Goal: Find specific page/section

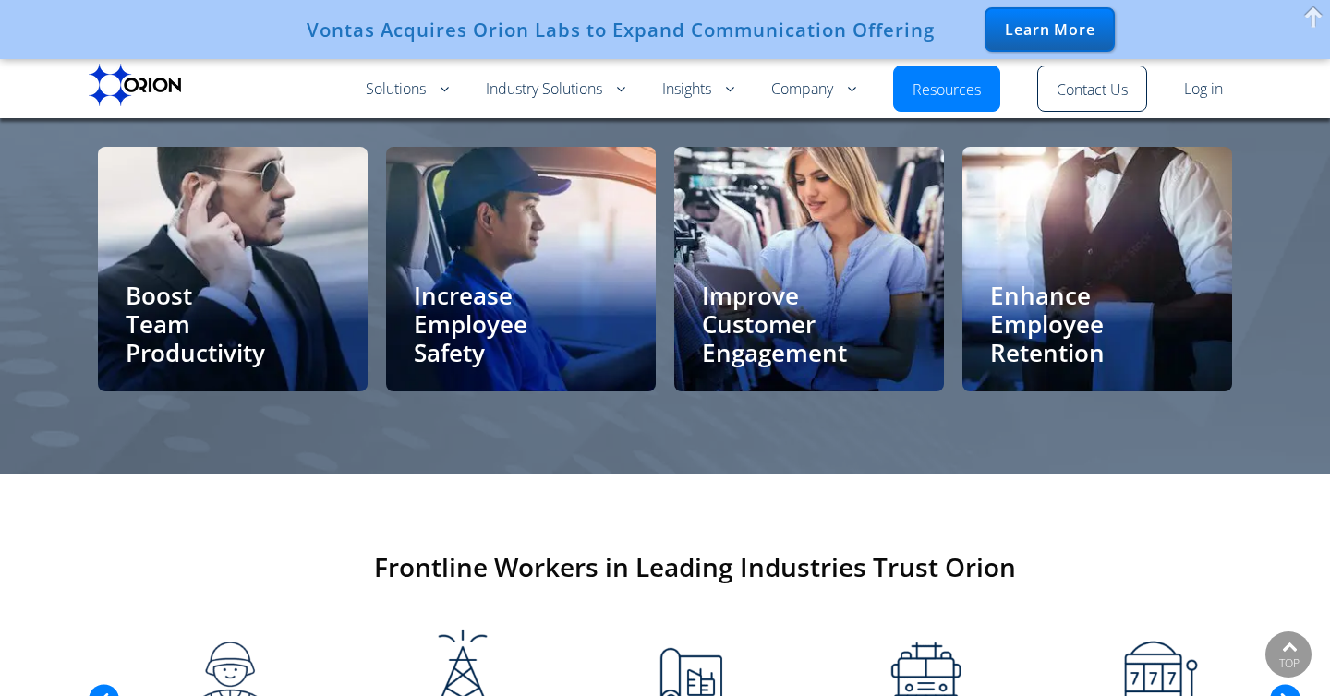
scroll to position [1614, 0]
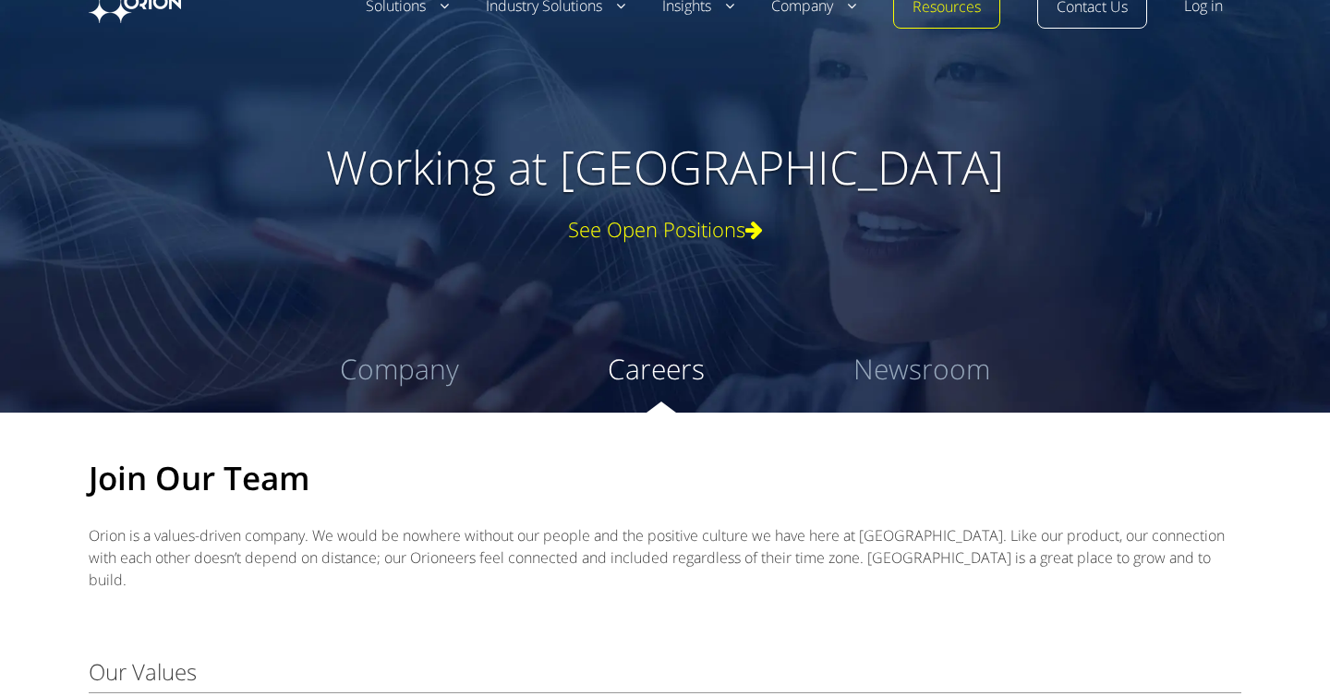
click at [699, 238] on div "See Open Positions" at bounding box center [664, 229] width 1145 height 22
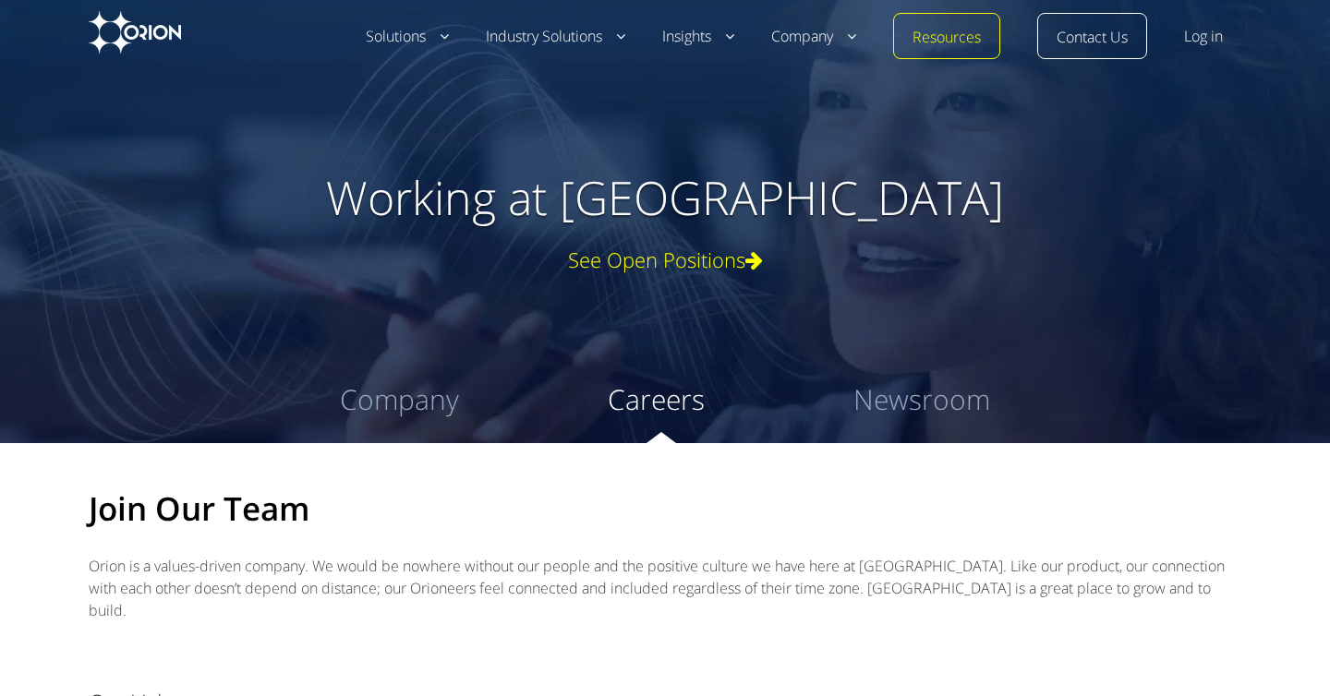
click at [646, 260] on div "See Open Positions" at bounding box center [664, 259] width 1145 height 22
